Goal: Transaction & Acquisition: Download file/media

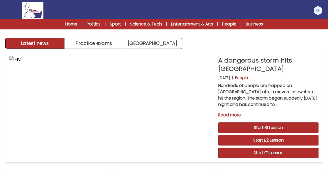
click at [69, 23] on link "Home" at bounding box center [71, 24] width 12 height 6
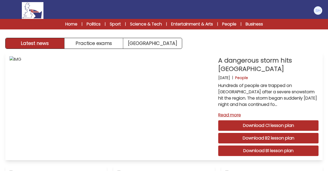
click at [268, 124] on link "Download C1 lesson plan" at bounding box center [268, 125] width 100 height 11
click at [271, 149] on link "Download B1 lesson plan" at bounding box center [268, 151] width 100 height 11
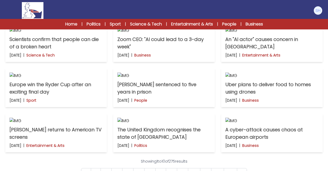
scroll to position [147, 0]
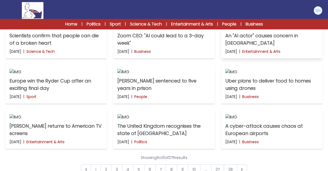
click at [268, 30] on img at bounding box center [271, 27] width 93 height 6
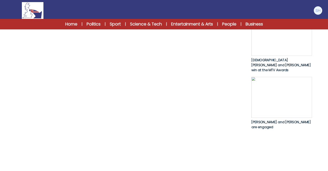
scroll to position [316, 0]
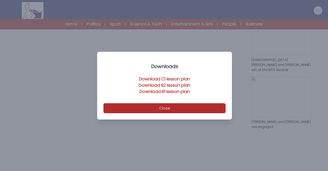
click at [167, 78] on link "Download C1 lesson plan" at bounding box center [164, 79] width 51 height 6
click at [171, 92] on link "Download B1 lesson plan" at bounding box center [164, 92] width 50 height 6
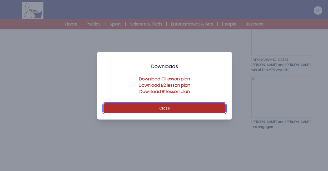
click at [165, 106] on button "Close" at bounding box center [164, 108] width 122 height 10
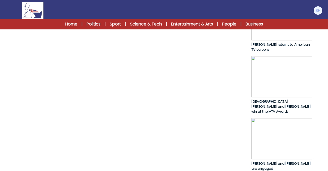
scroll to position [284, 0]
